Goal: Information Seeking & Learning: Learn about a topic

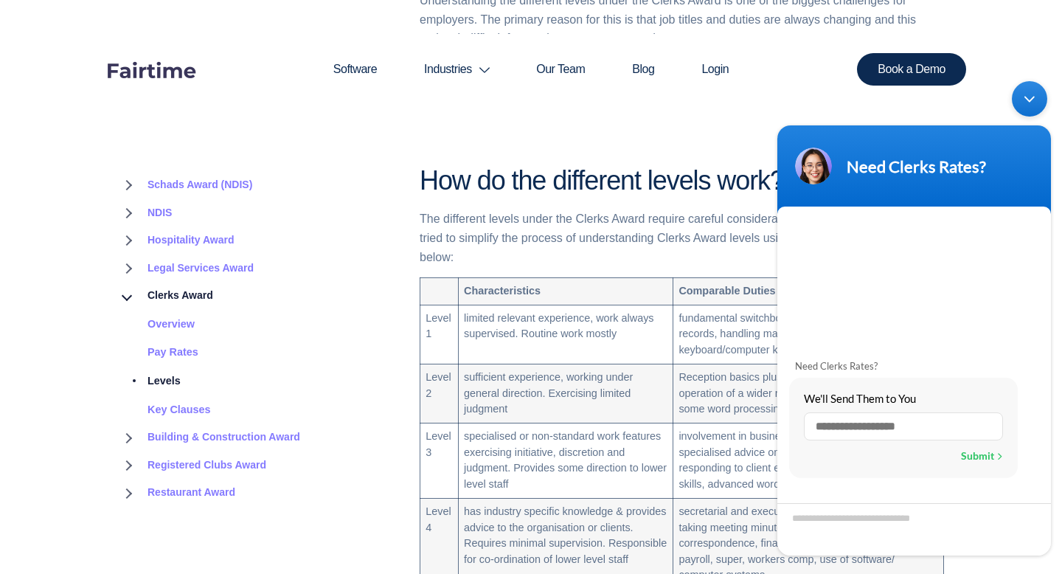
scroll to position [60, 0]
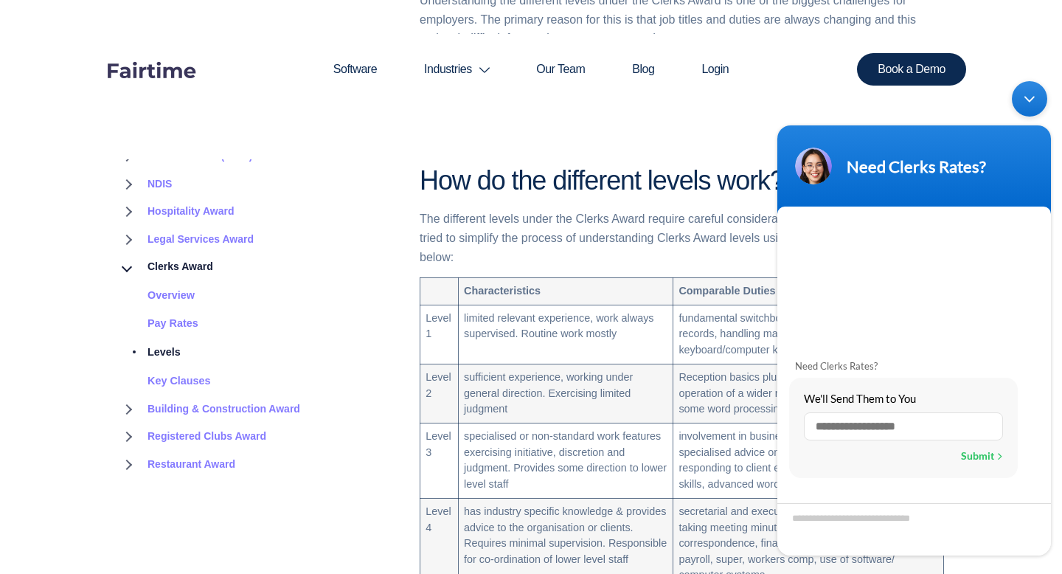
click at [1030, 101] on div "Minimize live chat window" at bounding box center [1029, 98] width 35 height 35
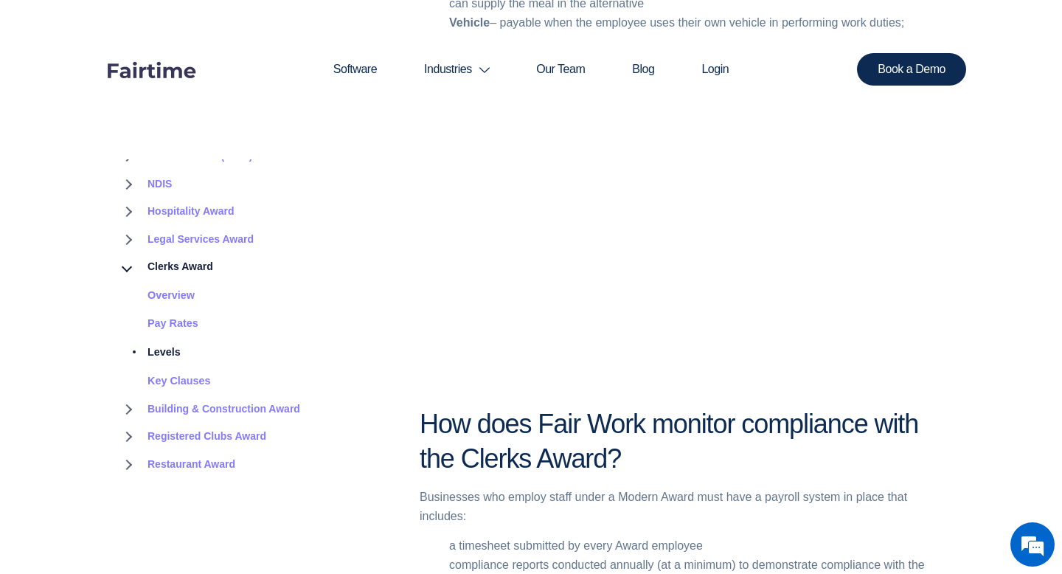
scroll to position [2583, 0]
click at [184, 309] on link "Pay Rates" at bounding box center [158, 323] width 80 height 29
click at [164, 316] on link "Pay Rates" at bounding box center [158, 323] width 80 height 29
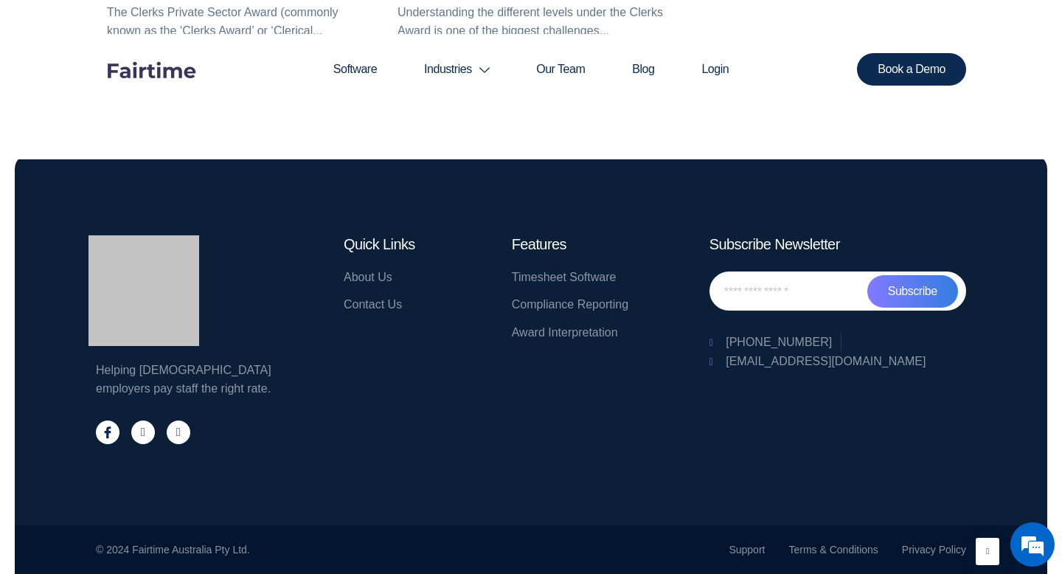
scroll to position [3106, 0]
